Goal: Task Accomplishment & Management: Manage account settings

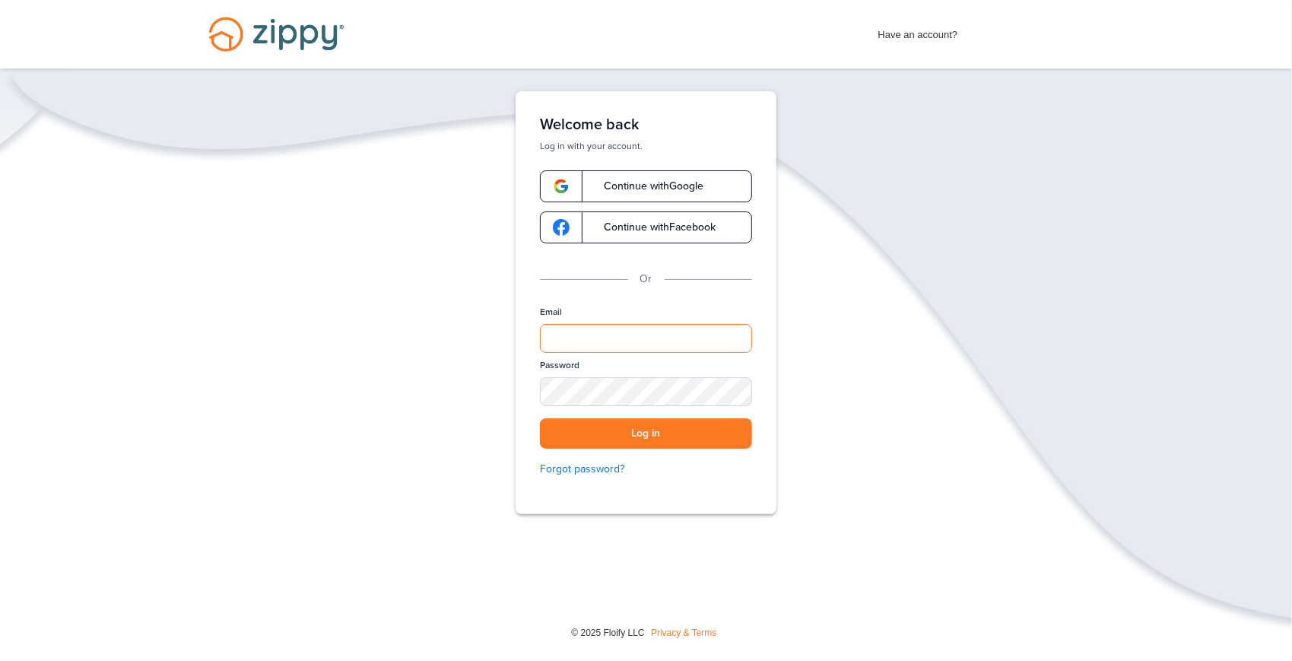
click at [562, 331] on input "Email" at bounding box center [646, 338] width 212 height 29
type input "**********"
click at [540, 418] on button "Log in" at bounding box center [646, 433] width 212 height 31
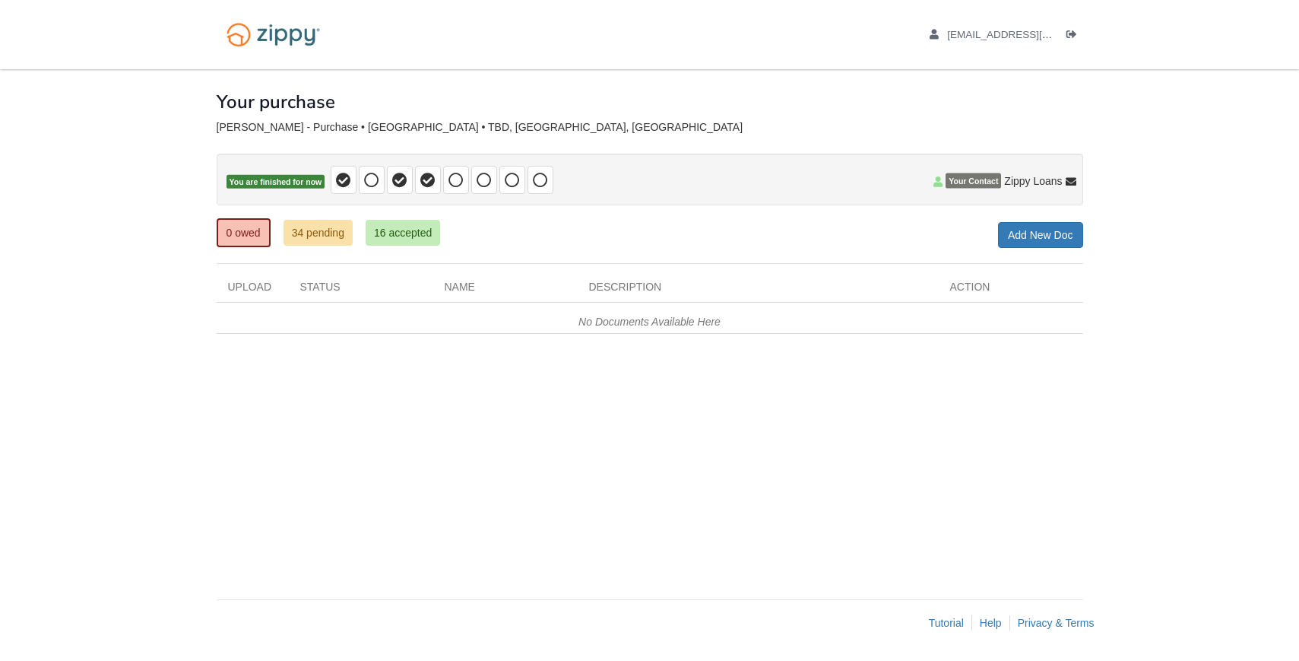
click at [592, 427] on div "× × × Pending Add Document Notice document will be included in the email sent t…" at bounding box center [650, 326] width 867 height 515
